Goal: Task Accomplishment & Management: Manage account settings

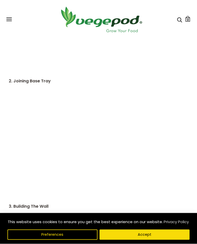
scroll to position [248, 0]
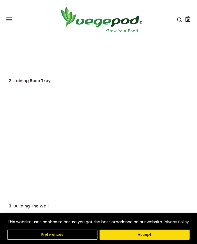
click at [46, 239] on button "Preferences" at bounding box center [52, 234] width 90 height 10
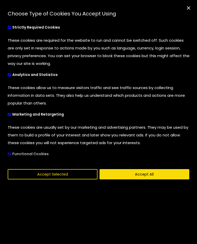
click at [8, 73] on span "cookies preferences popup" at bounding box center [9, 74] width 3 height 3
click at [8, 73] on input "Analytics and Statistics" at bounding box center [8, 73] width 0 height 3
checkbox input "false"
click at [10, 117] on label "Marketing and Retargeting" at bounding box center [43, 114] width 70 height 10
click at [8, 115] on input "Marketing and Retargeting" at bounding box center [8, 113] width 0 height 3
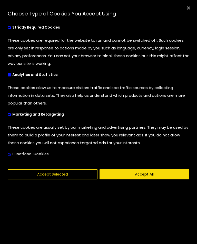
checkbox input "false"
click at [11, 155] on label "Functional Cookies" at bounding box center [35, 154] width 55 height 10
click at [8, 155] on input "Functional Cookies" at bounding box center [8, 153] width 0 height 3
checkbox input "false"
click at [11, 28] on span "cookies preferences popup" at bounding box center [9, 27] width 3 height 3
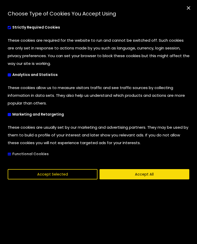
click at [9, 31] on label "Strictly Required Cookies" at bounding box center [41, 28] width 66 height 10
click at [64, 179] on button "Accept Selected" at bounding box center [53, 174] width 90 height 10
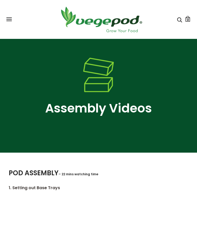
scroll to position [0, 0]
